Goal: Find specific page/section: Find specific page/section

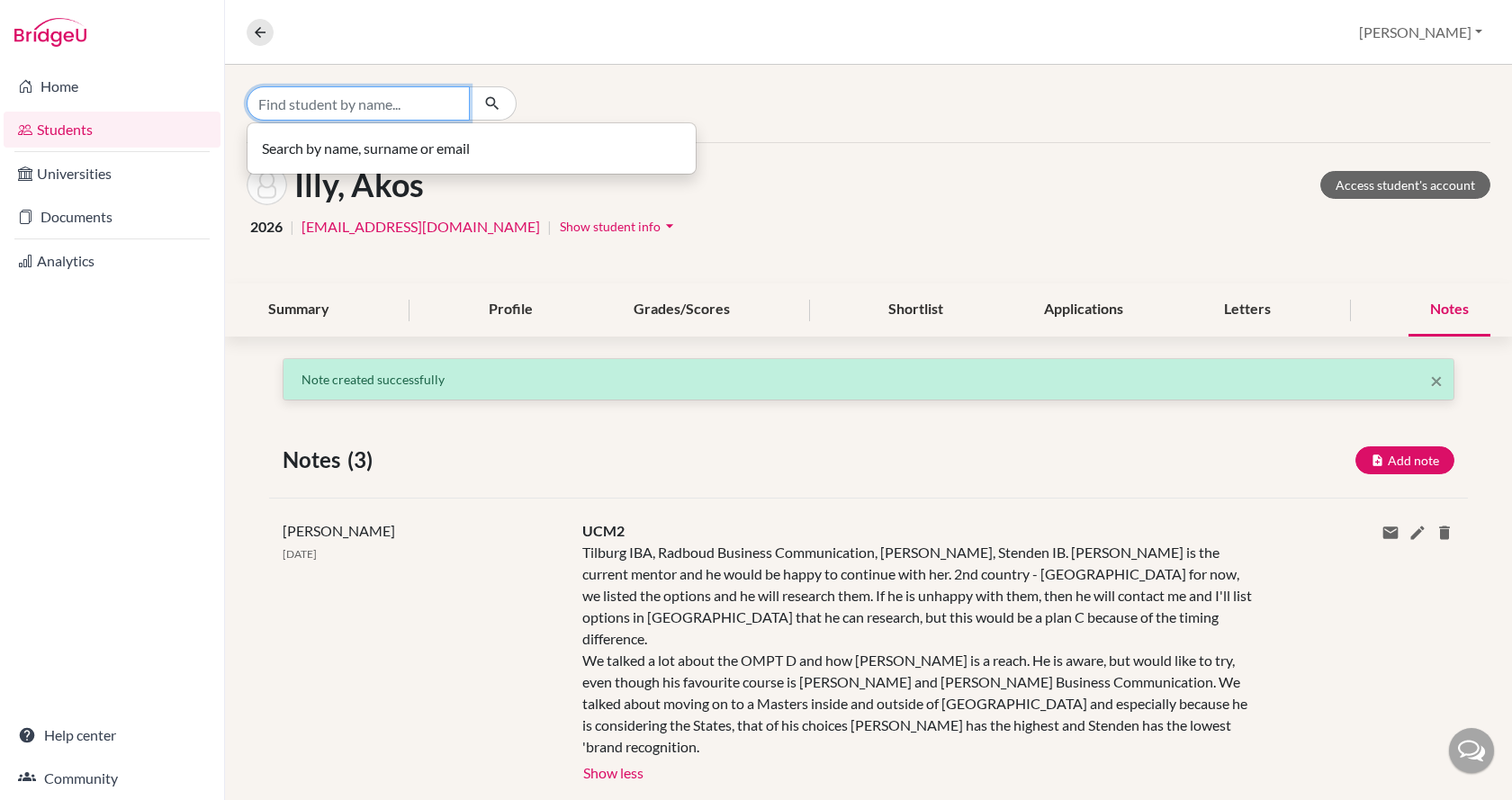
click at [342, 100] on input "Find student by name..." at bounding box center [358, 102] width 223 height 34
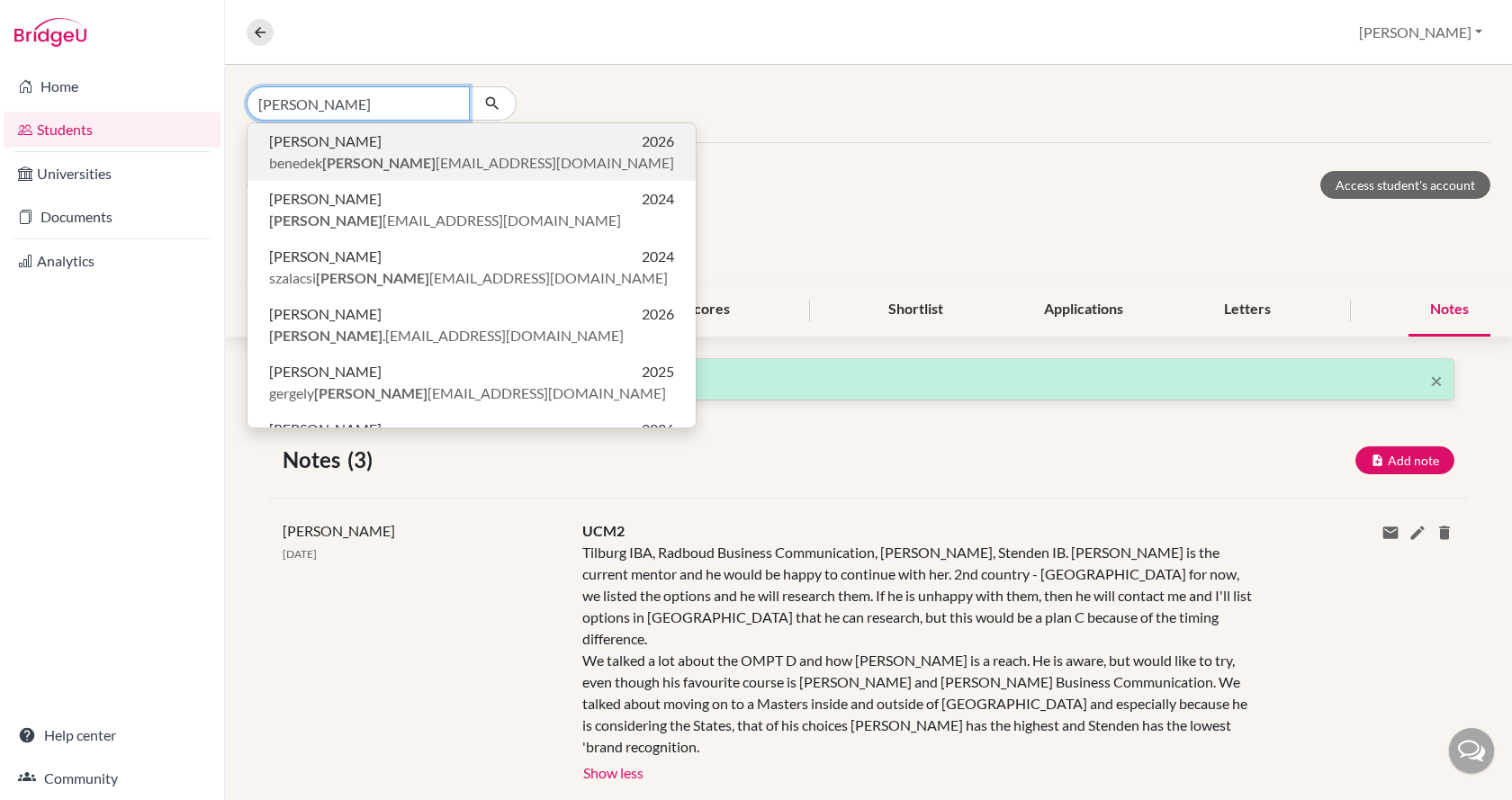
type input "[PERSON_NAME]"
click at [344, 148] on span "[PERSON_NAME]" at bounding box center [325, 141] width 112 height 21
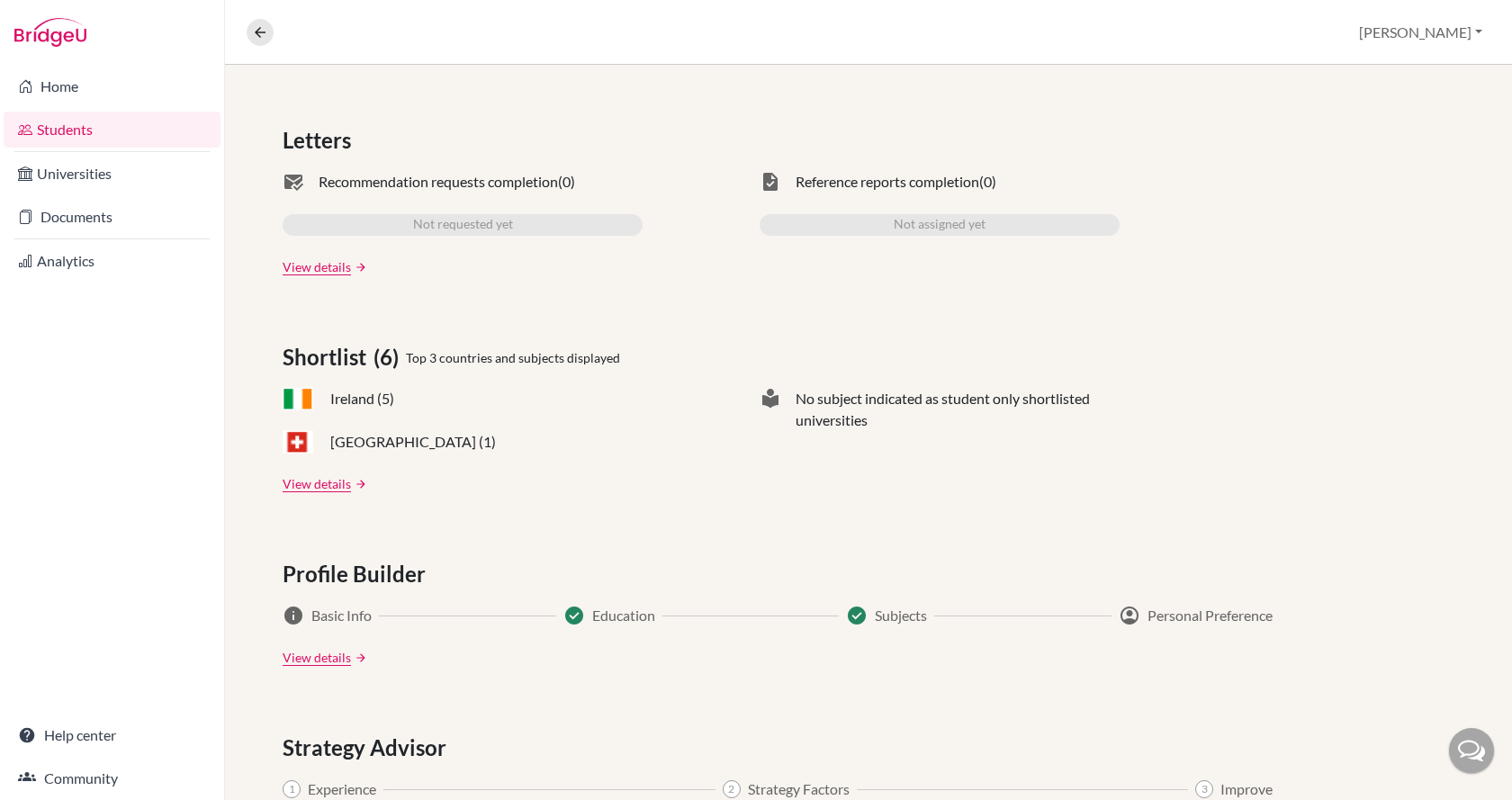
scroll to position [540, 0]
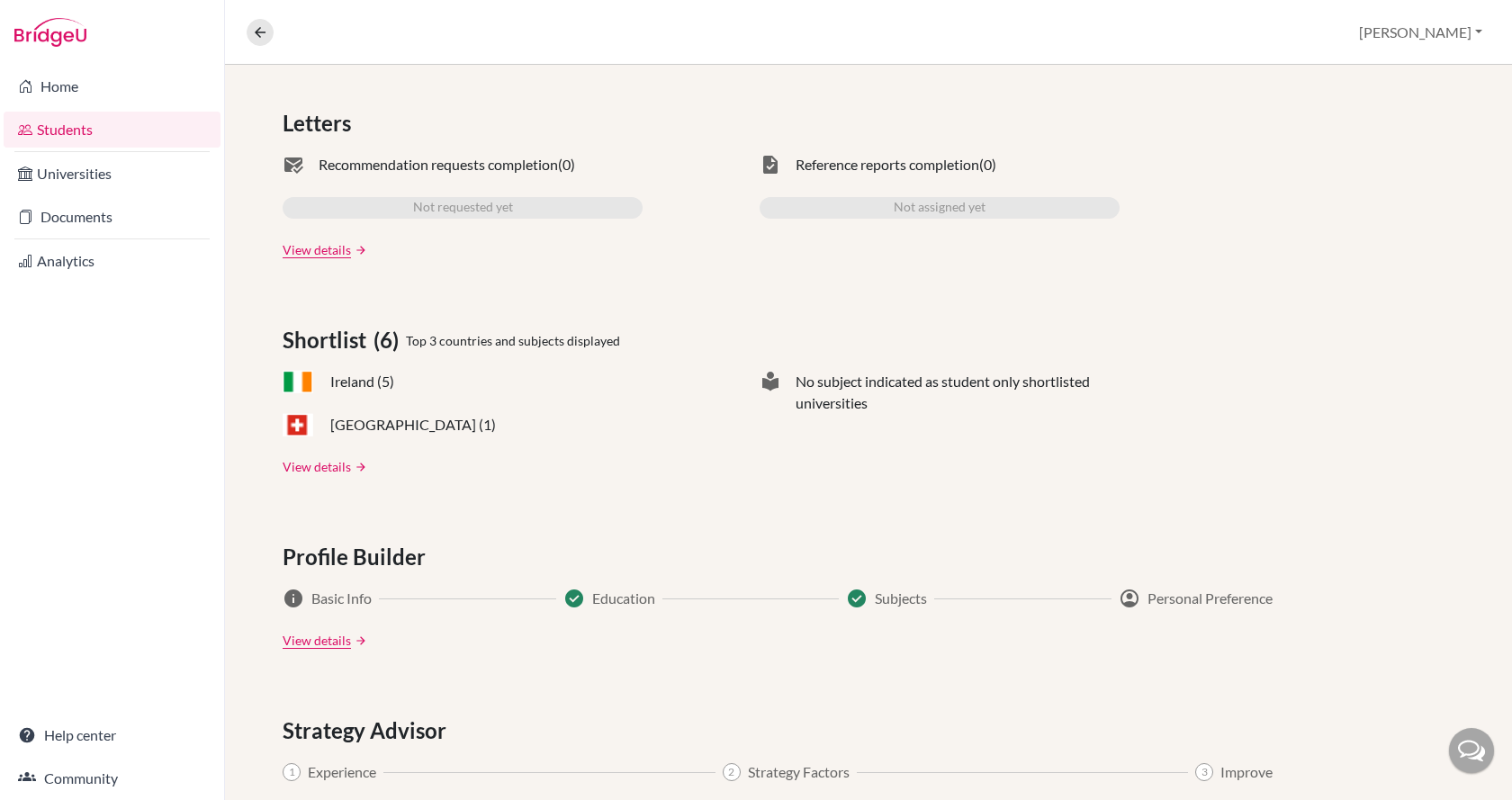
click at [333, 464] on link "View details" at bounding box center [316, 467] width 69 height 19
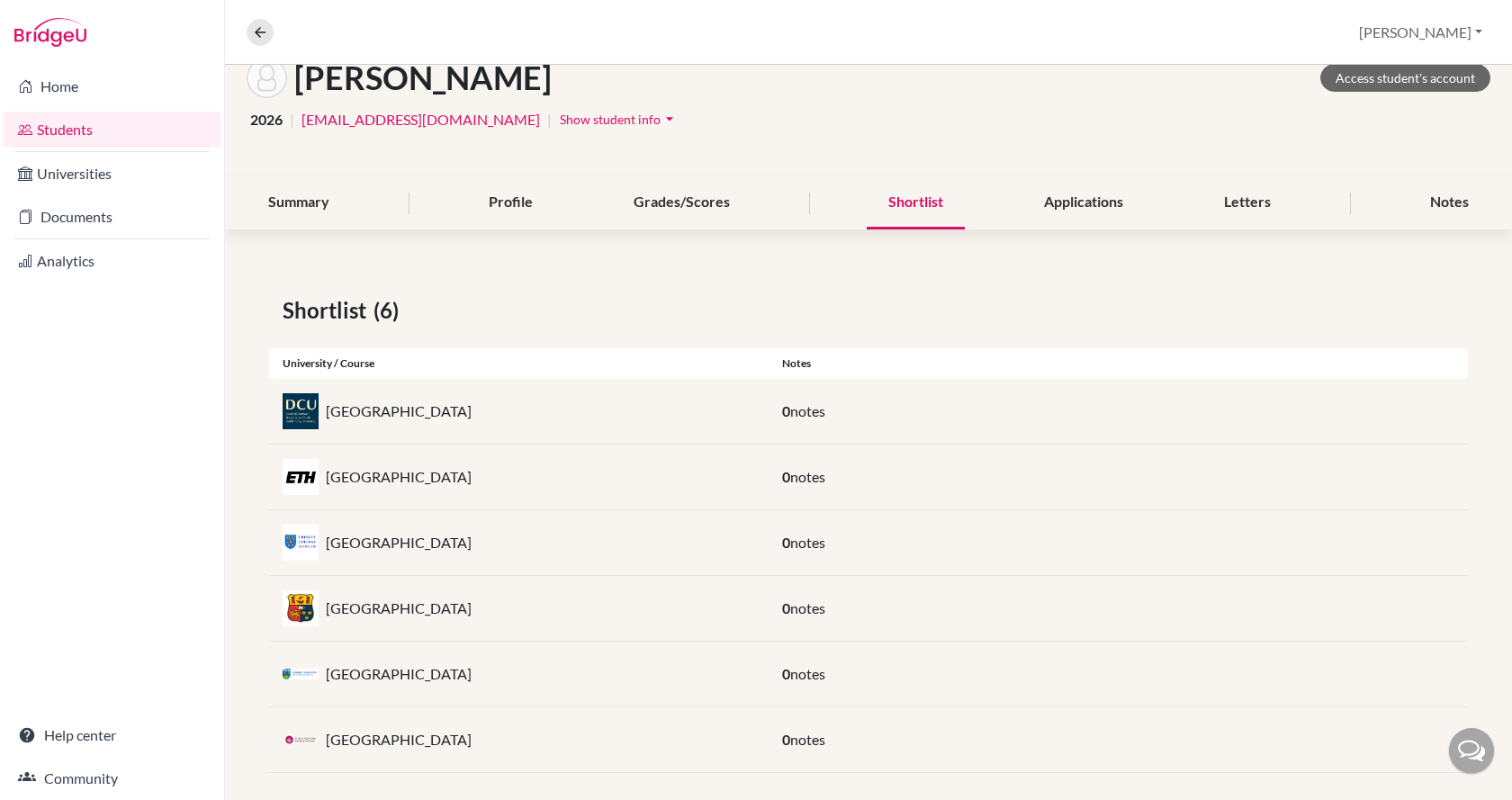
scroll to position [124, 0]
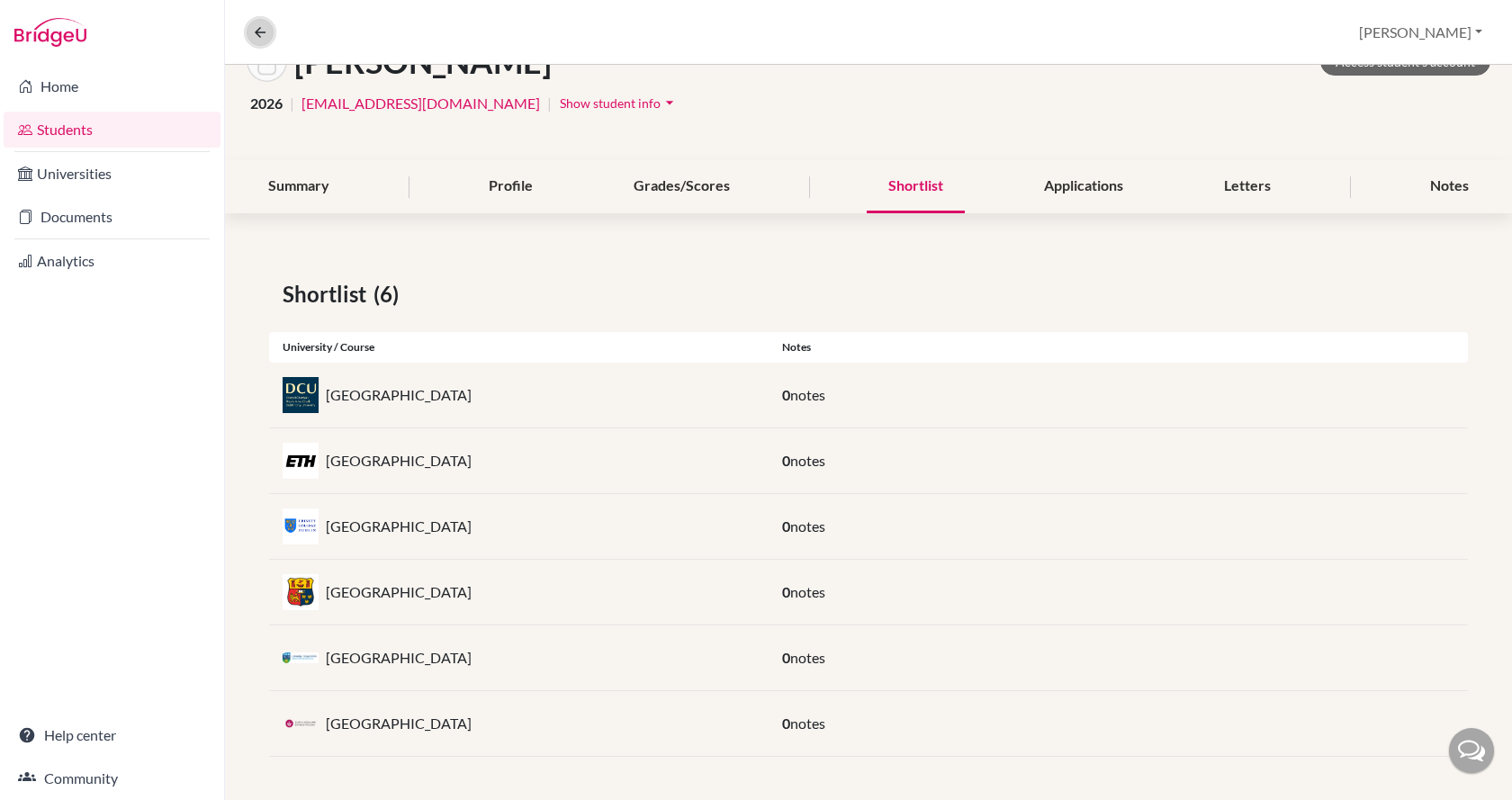
click at [268, 28] on icon at bounding box center [260, 32] width 16 height 16
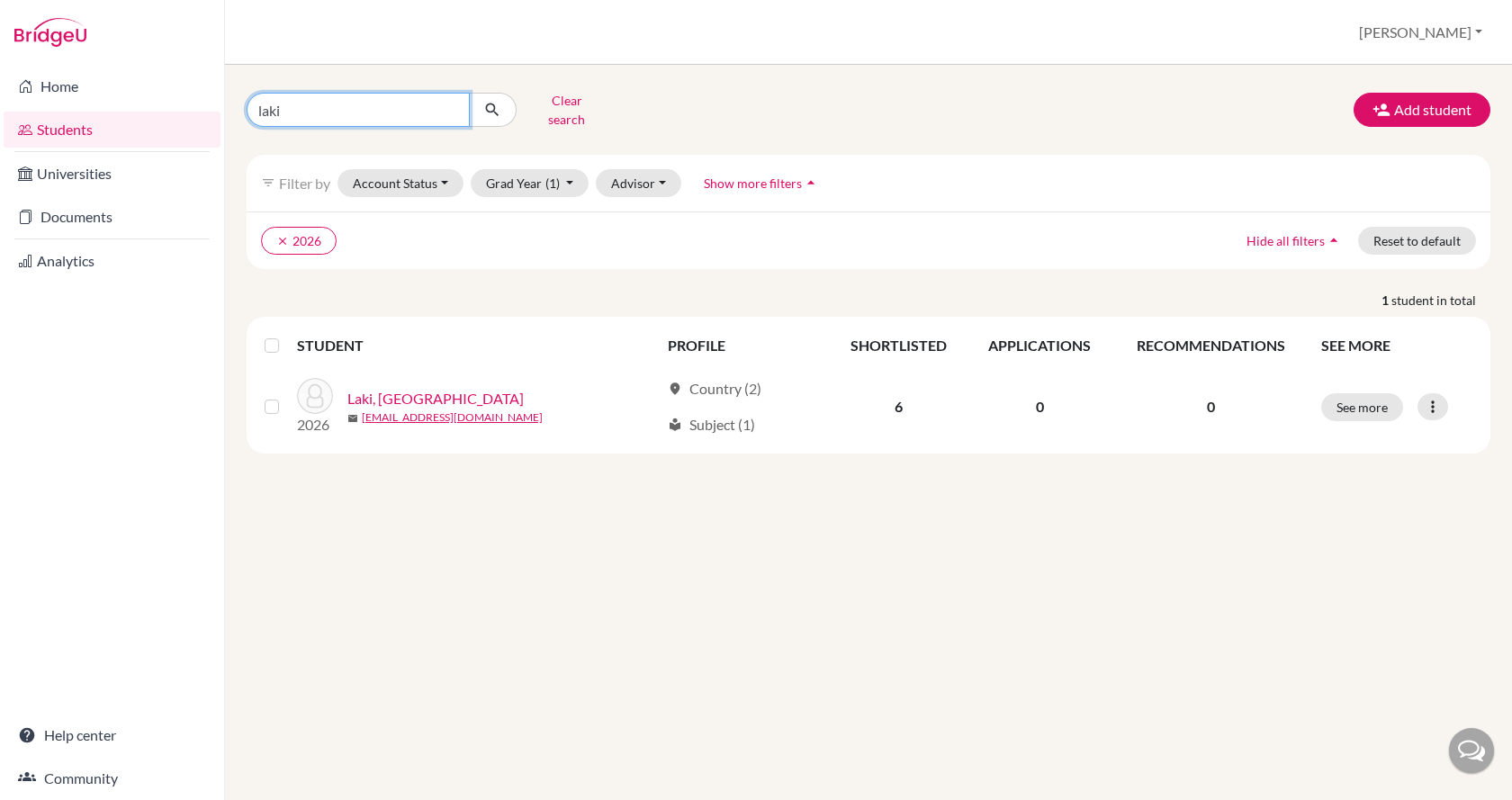
click at [323, 97] on input "laki" at bounding box center [358, 109] width 223 height 34
type input "l"
type input "[PERSON_NAME]"
click at [479, 111] on button "submit" at bounding box center [492, 109] width 47 height 34
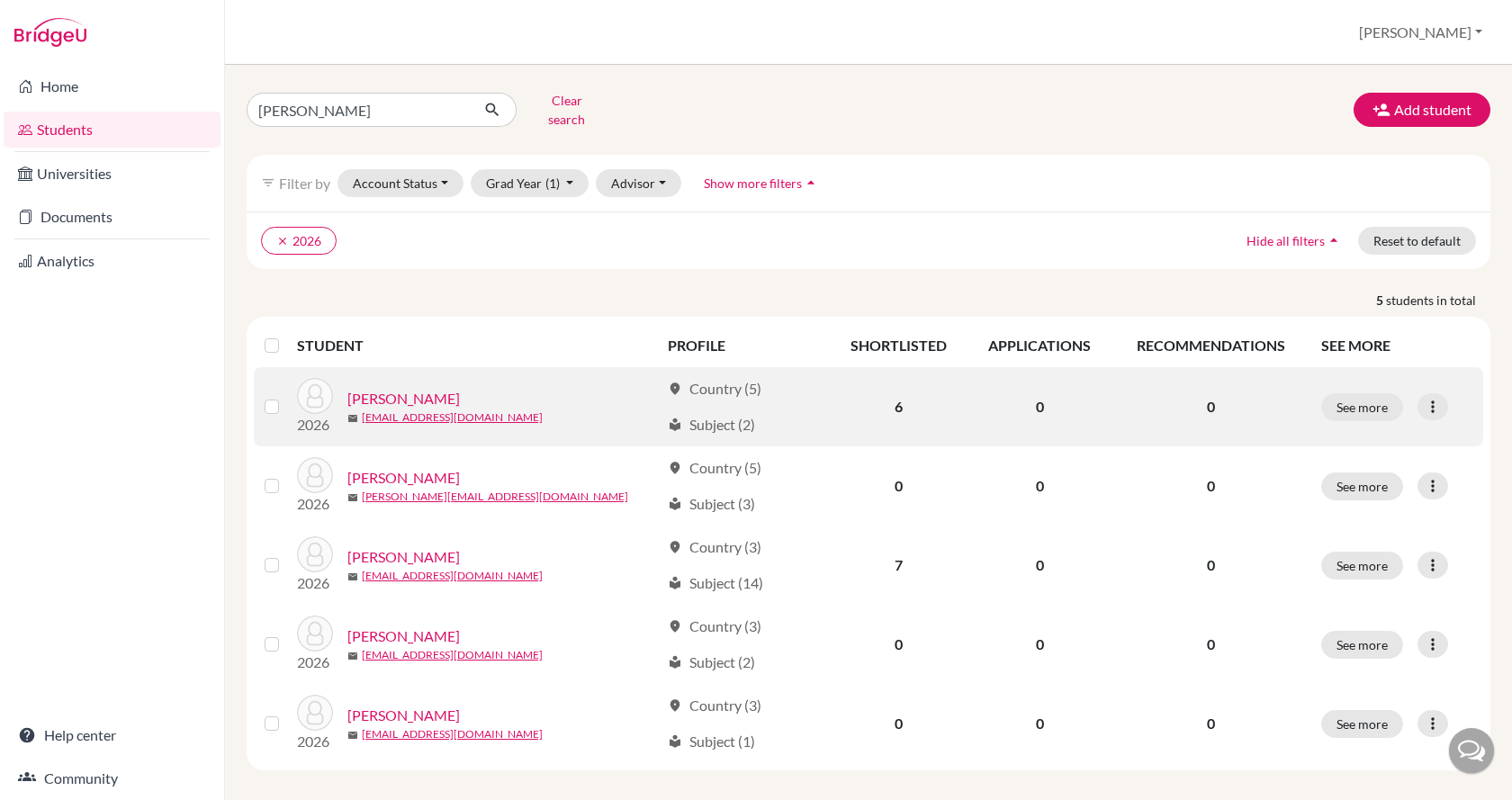
click at [415, 387] on link "[PERSON_NAME]" at bounding box center [403, 398] width 112 height 21
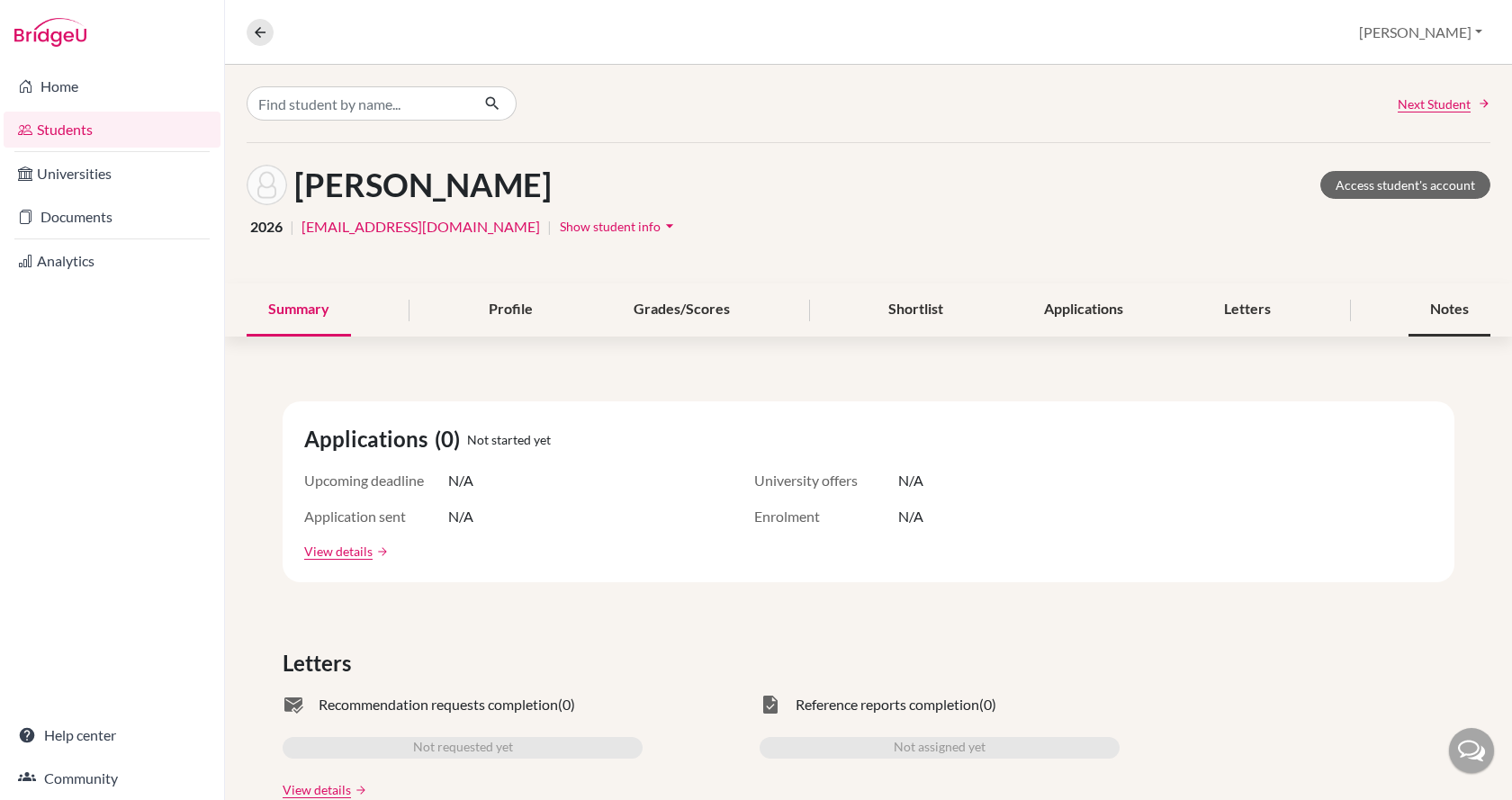
click at [1409, 315] on div "Notes" at bounding box center [1449, 309] width 82 height 53
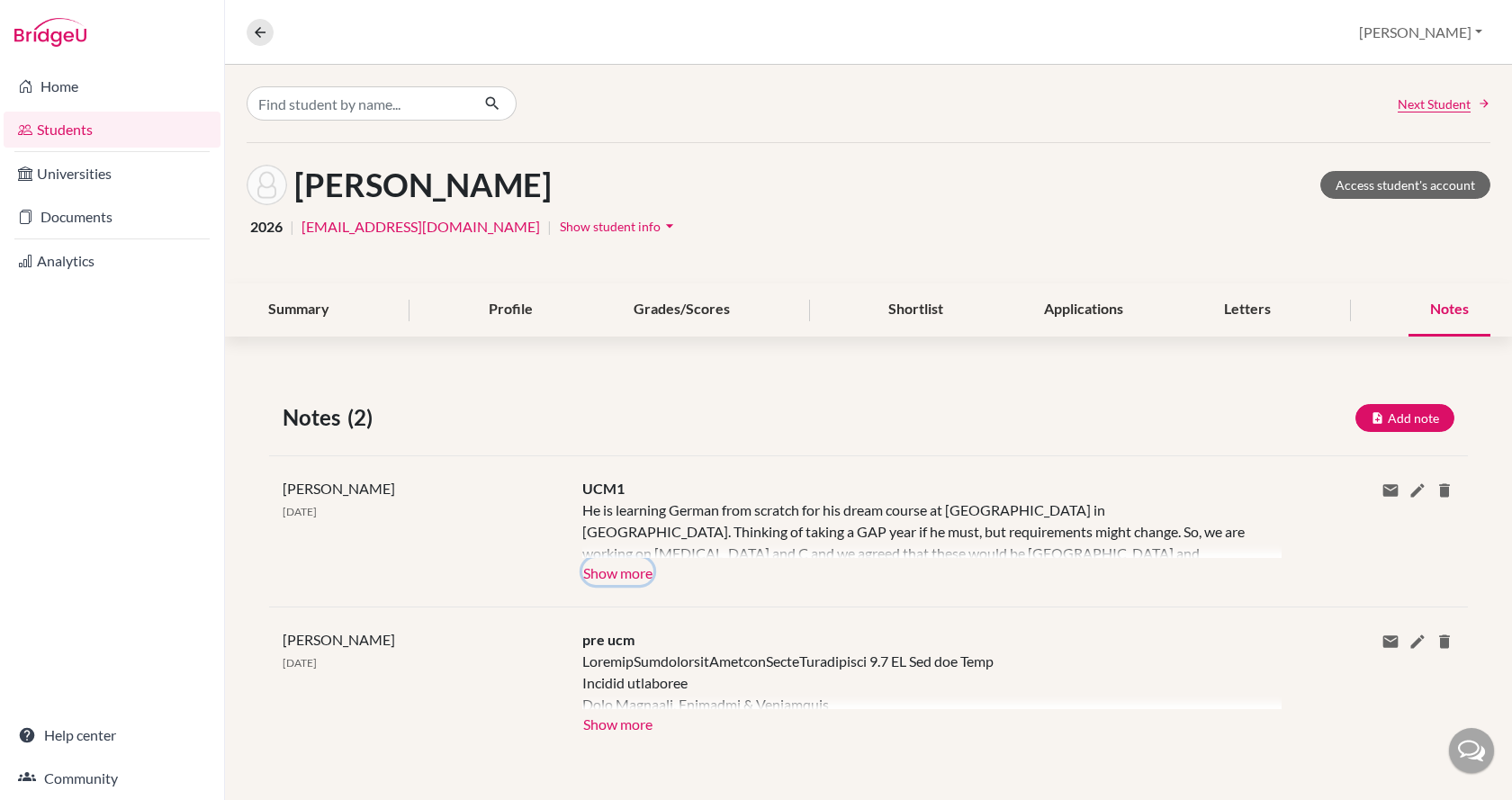
click at [628, 576] on button "Show more" at bounding box center [618, 571] width 72 height 27
